Goal: Information Seeking & Learning: Learn about a topic

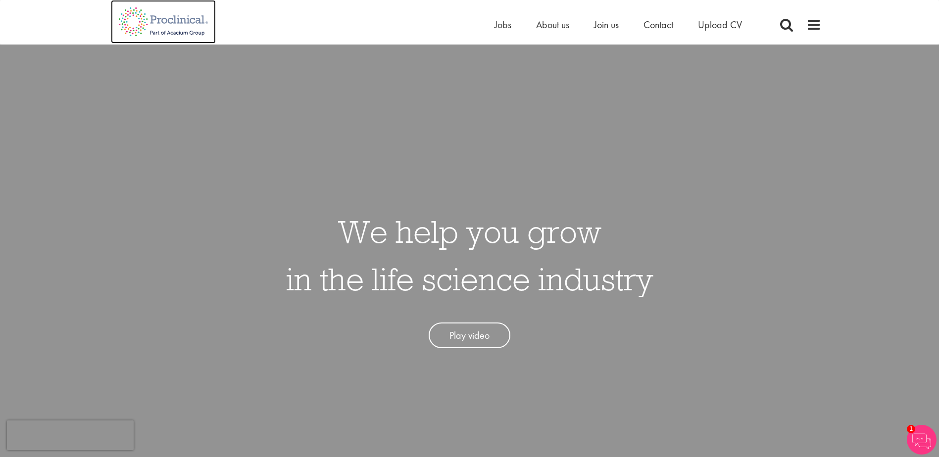
click at [178, 19] on img at bounding box center [163, 22] width 105 height 44
click at [544, 28] on span "About us" at bounding box center [552, 24] width 33 height 13
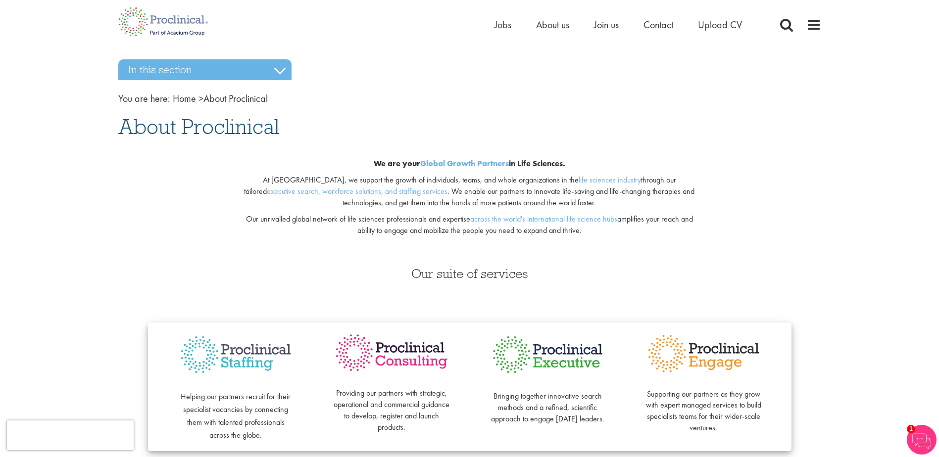
click at [782, 23] on span at bounding box center [786, 24] width 15 height 15
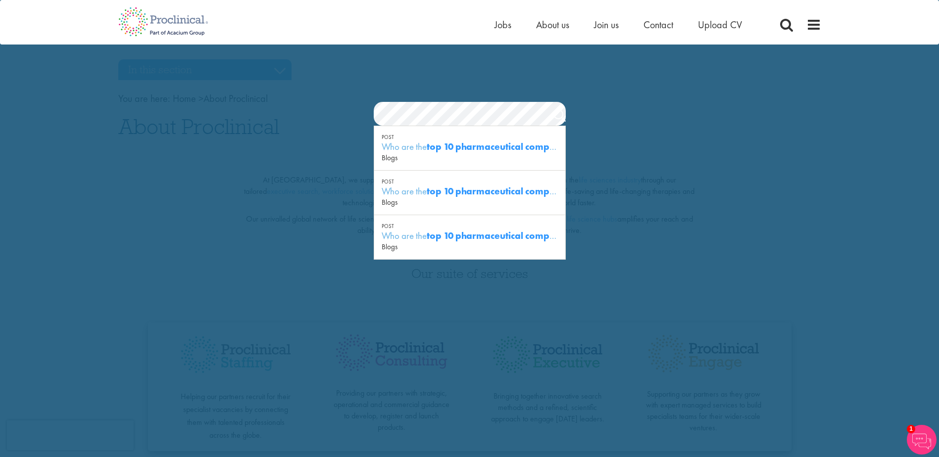
click at [556, 117] on link "Search" at bounding box center [559, 117] width 12 height 20
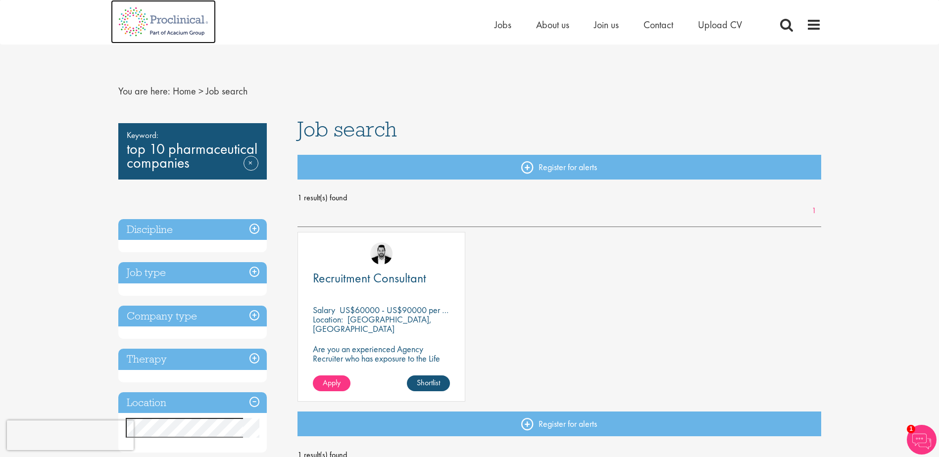
click at [185, 14] on img at bounding box center [163, 22] width 105 height 44
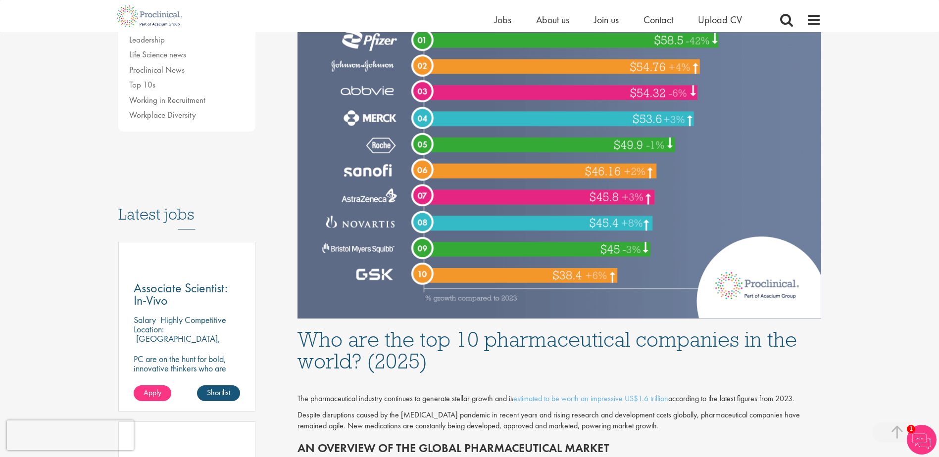
scroll to position [297, 0]
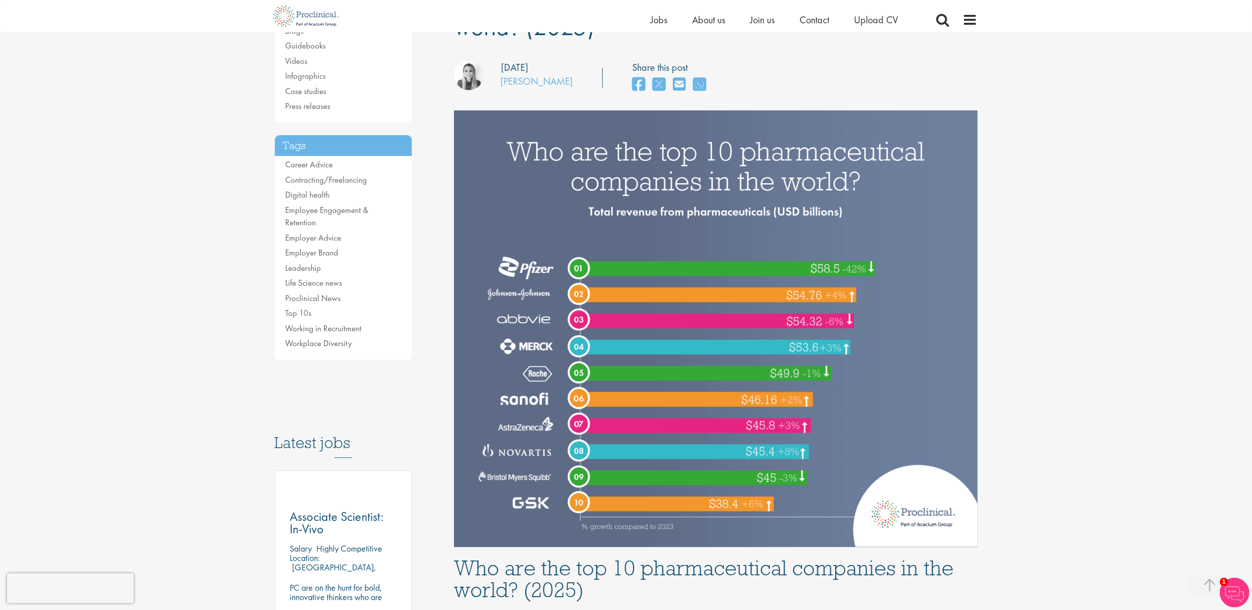
scroll to position [115, 0]
